Goal: Task Accomplishment & Management: Use online tool/utility

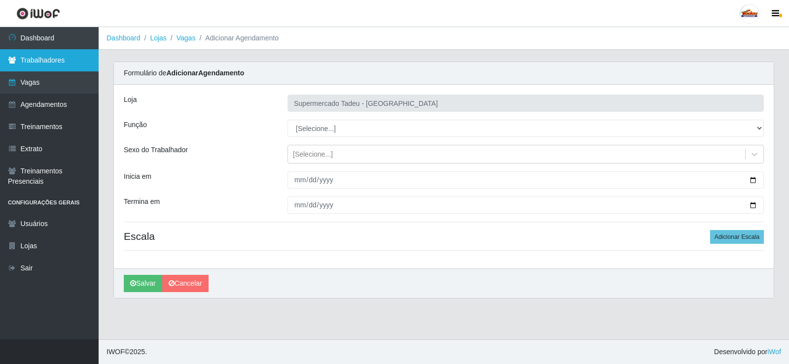
click at [65, 60] on link "Trabalhadores" at bounding box center [49, 60] width 99 height 22
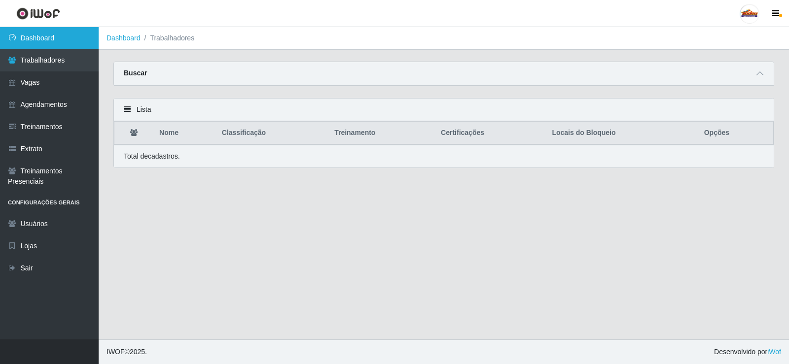
click at [60, 48] on link "Dashboard" at bounding box center [49, 38] width 99 height 22
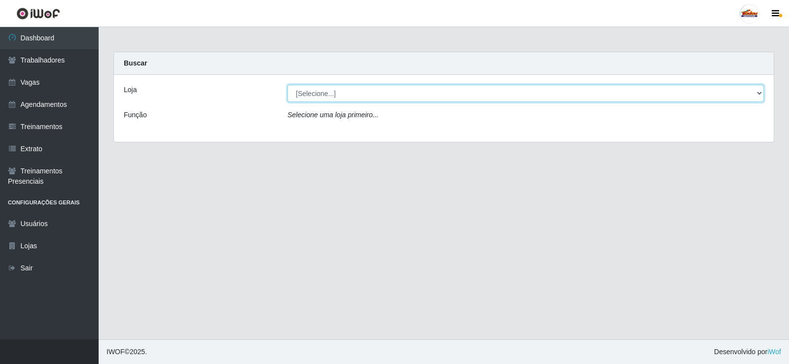
drag, startPoint x: 308, startPoint y: 92, endPoint x: 315, endPoint y: 101, distance: 11.2
click at [308, 93] on select "[Selecione...] Supermercado Tadeu - [GEOGRAPHIC_DATA]" at bounding box center [526, 93] width 476 height 17
select select "195"
click at [288, 85] on select "[Selecione...] Supermercado Tadeu - [GEOGRAPHIC_DATA]" at bounding box center [526, 93] width 476 height 17
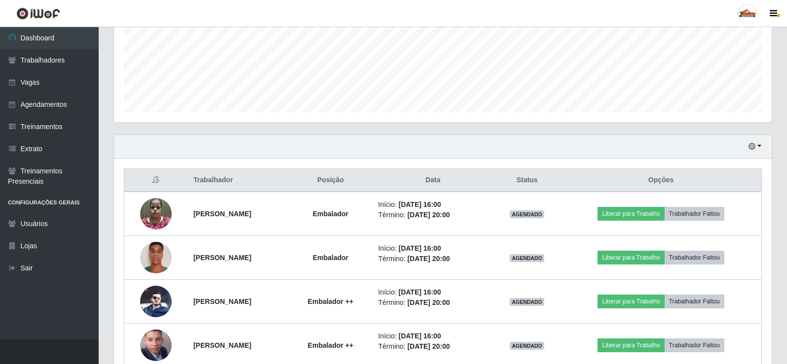
scroll to position [378, 0]
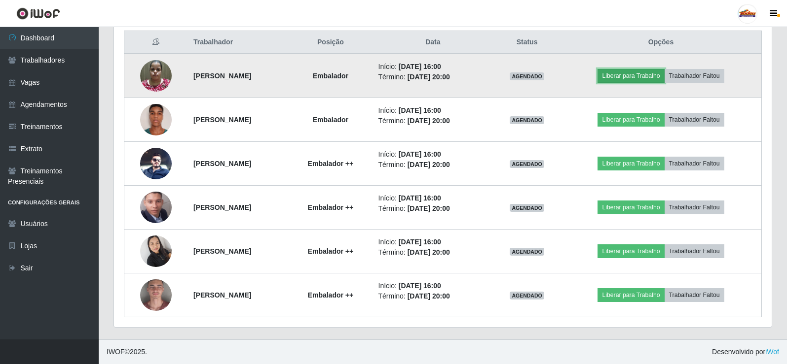
click at [640, 76] on button "Liberar para Trabalho" at bounding box center [630, 76] width 67 height 14
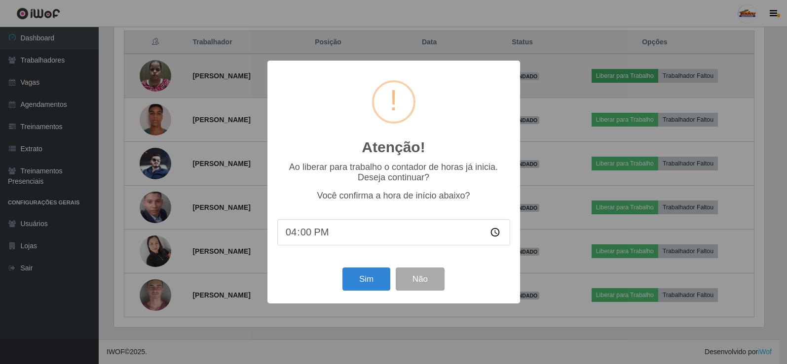
scroll to position [205, 653]
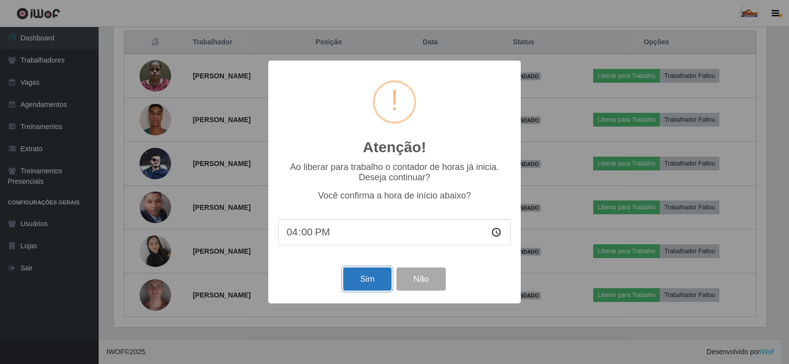
click at [363, 283] on button "Sim" at bounding box center [367, 279] width 48 height 23
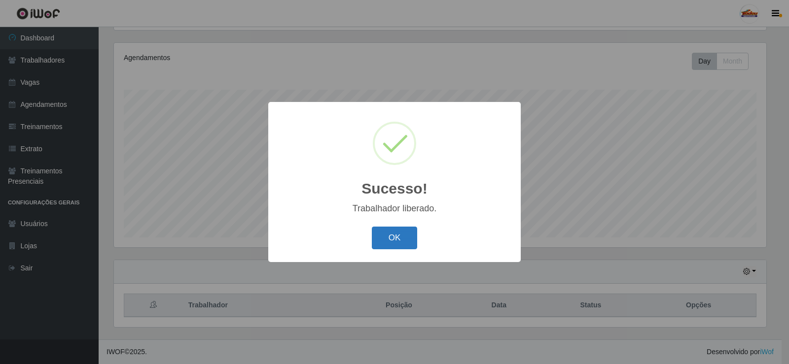
click at [409, 230] on button "OK" at bounding box center [395, 238] width 46 height 23
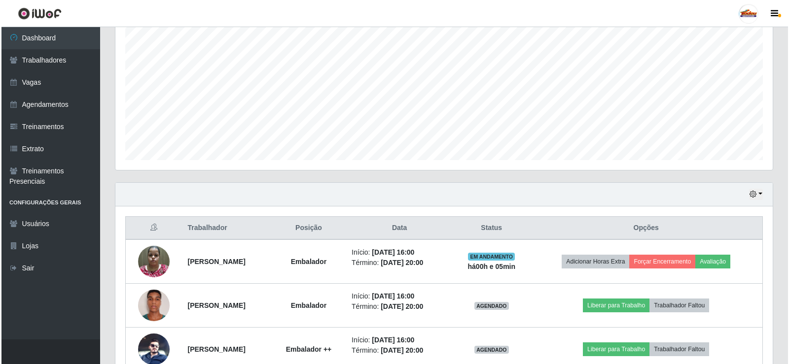
scroll to position [362, 0]
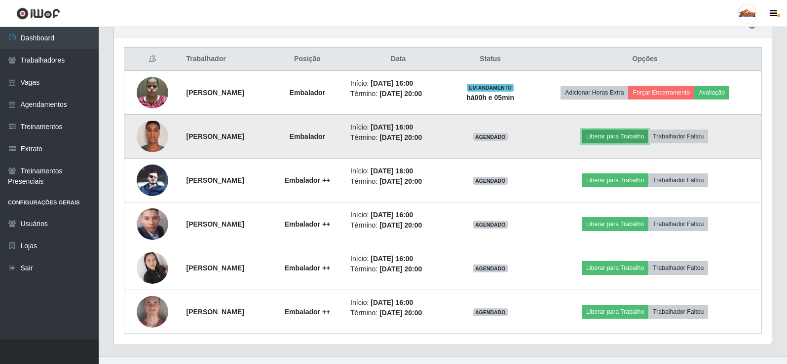
click at [645, 134] on button "Liberar para Trabalho" at bounding box center [614, 137] width 67 height 14
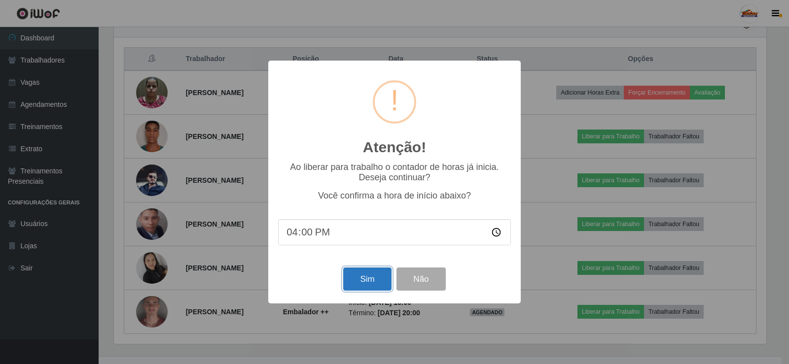
click at [357, 279] on button "Sim" at bounding box center [367, 279] width 48 height 23
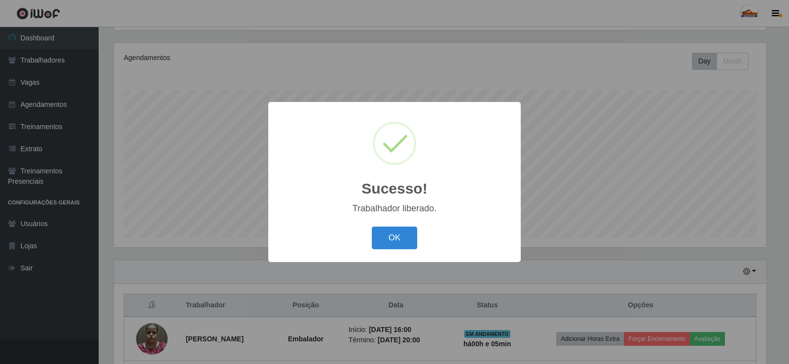
click at [370, 245] on div "OK Cancel" at bounding box center [394, 238] width 233 height 28
drag, startPoint x: 391, startPoint y: 242, endPoint x: 375, endPoint y: 250, distance: 17.2
click at [390, 242] on button "OK" at bounding box center [395, 238] width 46 height 23
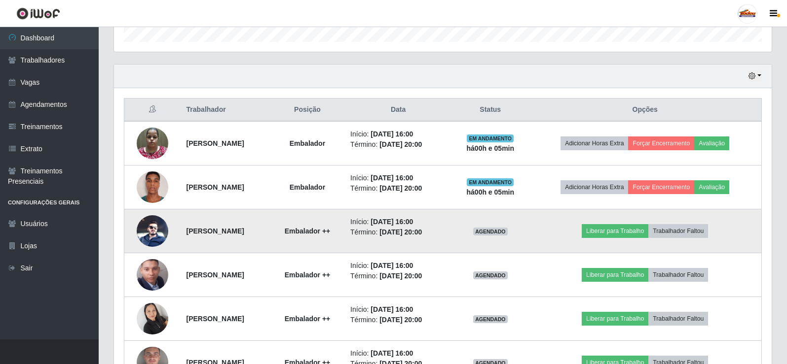
scroll to position [312, 0]
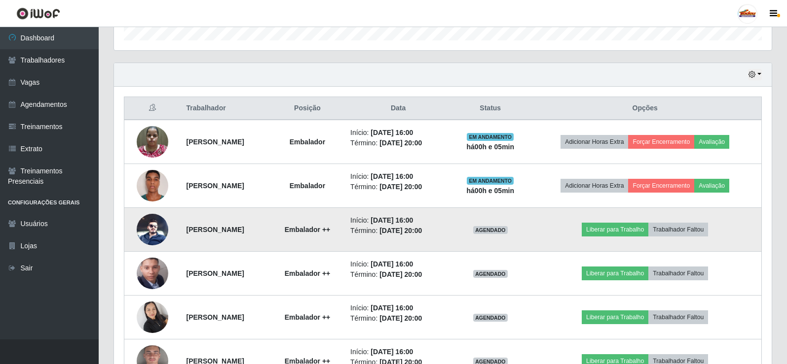
click at [147, 225] on img at bounding box center [153, 230] width 32 height 32
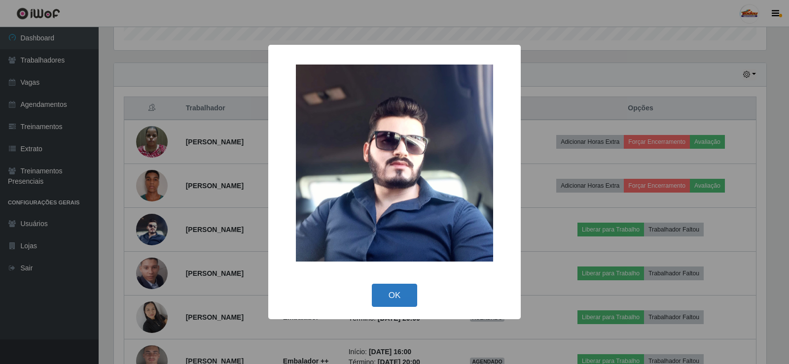
click at [394, 285] on button "OK" at bounding box center [395, 295] width 46 height 23
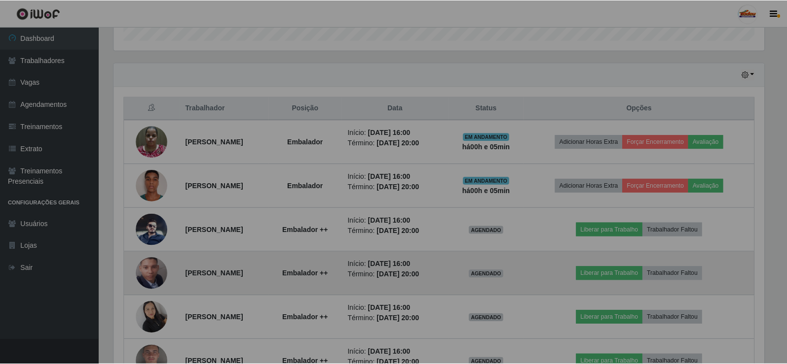
scroll to position [205, 657]
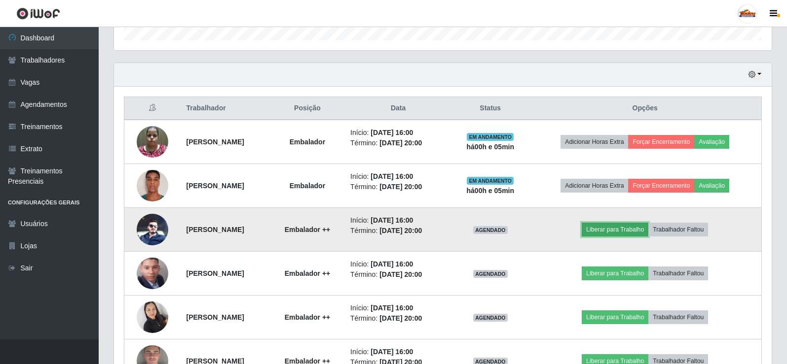
click at [637, 234] on button "Liberar para Trabalho" at bounding box center [614, 230] width 67 height 14
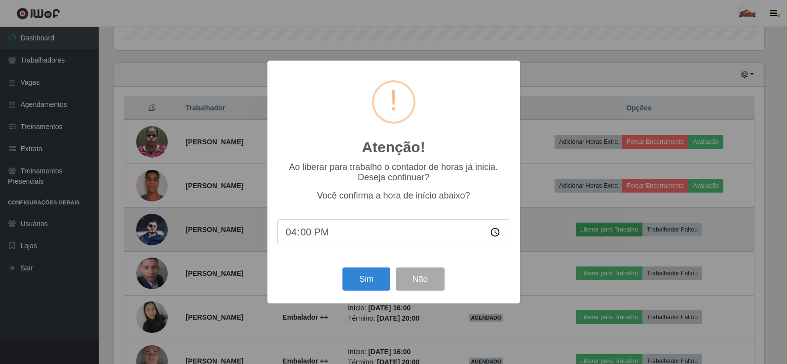
scroll to position [0, 0]
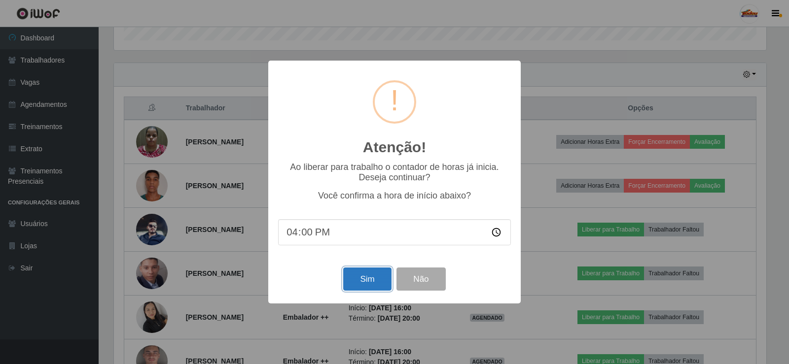
click at [354, 284] on button "Sim" at bounding box center [367, 279] width 48 height 23
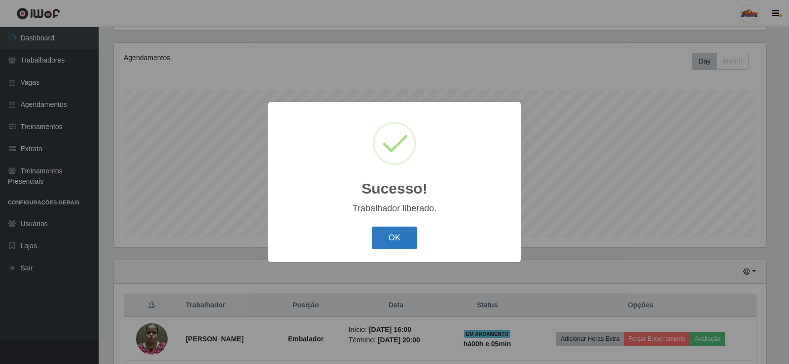
click at [404, 243] on button "OK" at bounding box center [395, 238] width 46 height 23
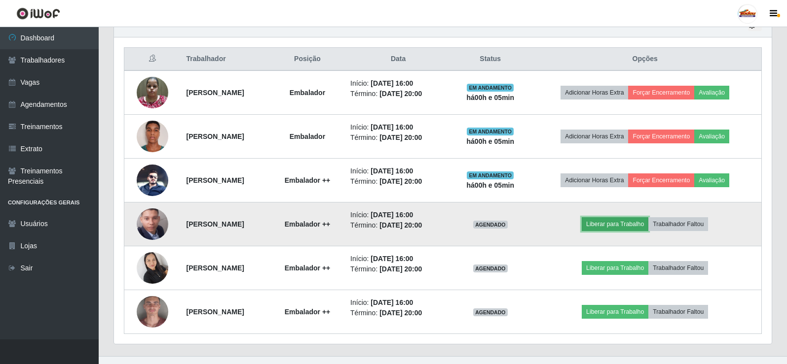
click at [624, 222] on button "Liberar para Trabalho" at bounding box center [614, 225] width 67 height 14
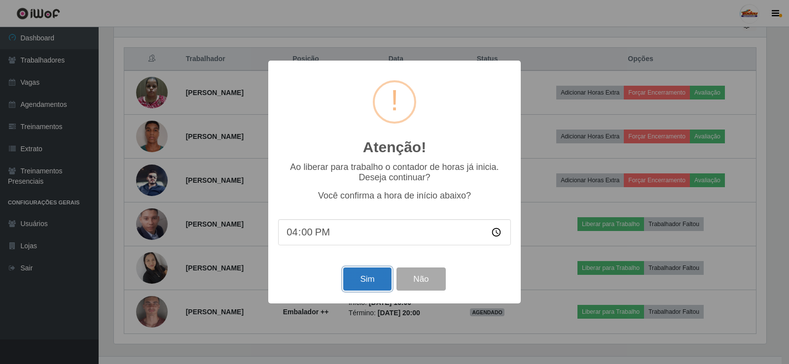
click at [358, 278] on button "Sim" at bounding box center [367, 279] width 48 height 23
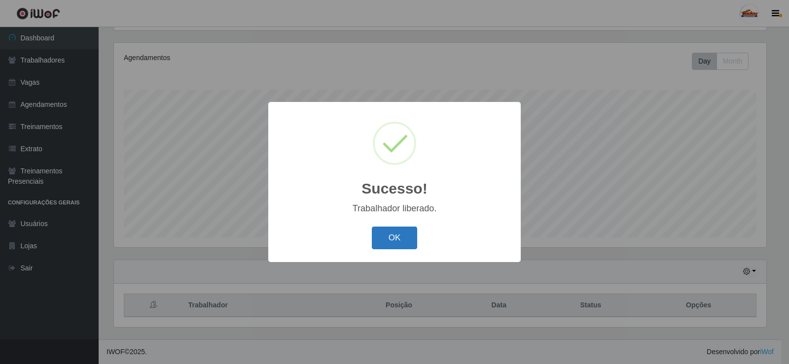
click at [389, 241] on button "OK" at bounding box center [395, 238] width 46 height 23
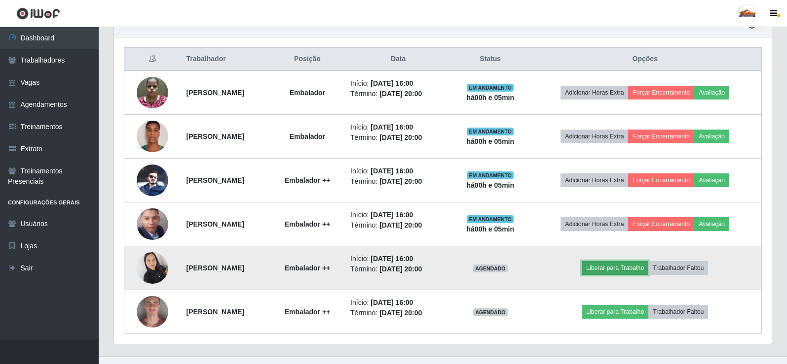
click at [631, 263] on button "Liberar para Trabalho" at bounding box center [614, 268] width 67 height 14
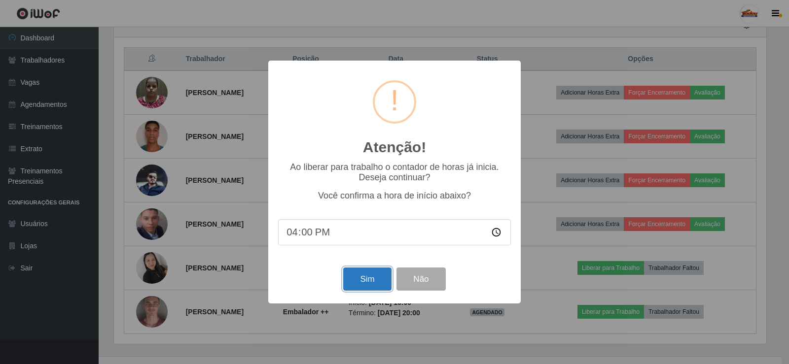
click at [374, 276] on button "Sim" at bounding box center [367, 279] width 48 height 23
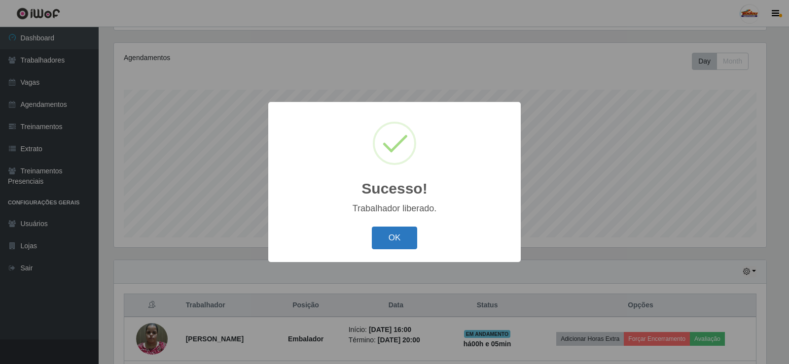
click at [387, 246] on button "OK" at bounding box center [395, 238] width 46 height 23
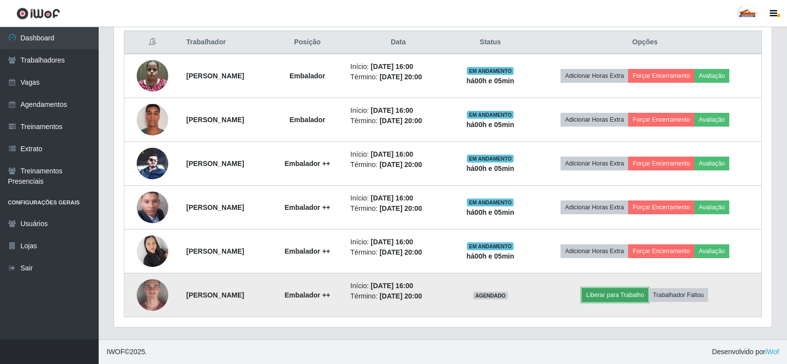
click at [626, 295] on button "Liberar para Trabalho" at bounding box center [614, 296] width 67 height 14
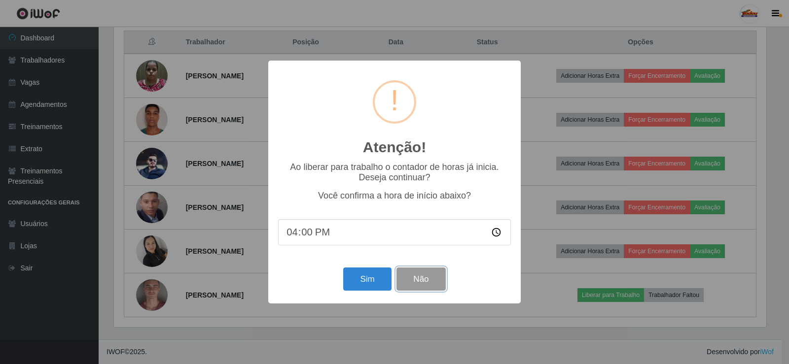
click at [434, 285] on button "Não" at bounding box center [421, 279] width 49 height 23
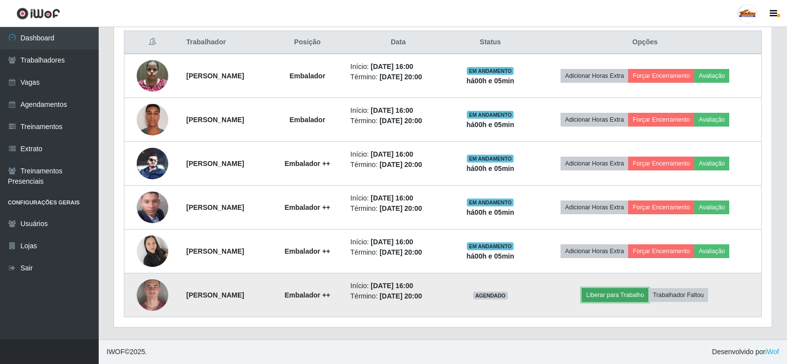
click at [630, 295] on button "Liberar para Trabalho" at bounding box center [614, 296] width 67 height 14
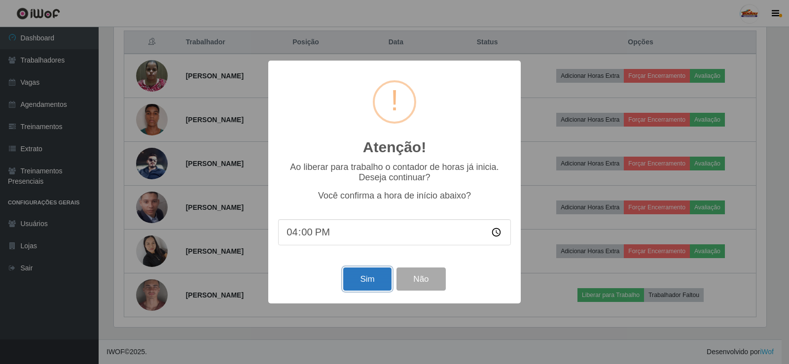
click at [353, 281] on button "Sim" at bounding box center [367, 279] width 48 height 23
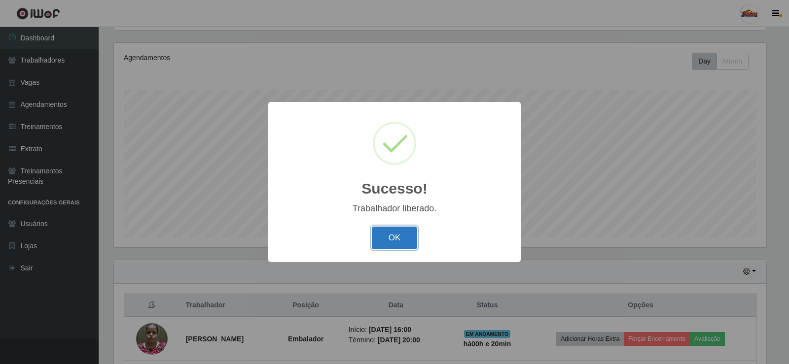
click at [400, 248] on button "OK" at bounding box center [395, 238] width 46 height 23
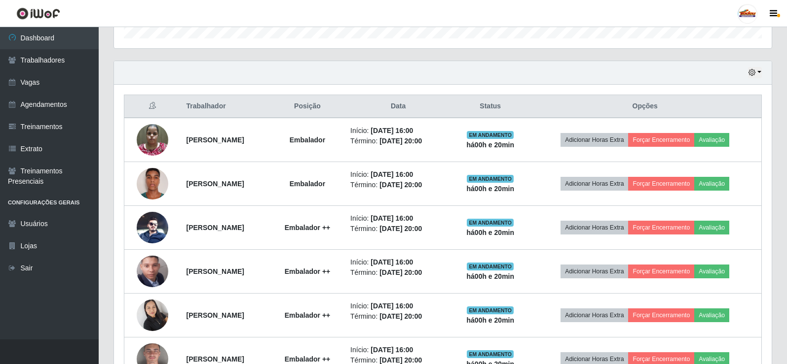
scroll to position [378, 0]
